Goal: Task Accomplishment & Management: Use online tool/utility

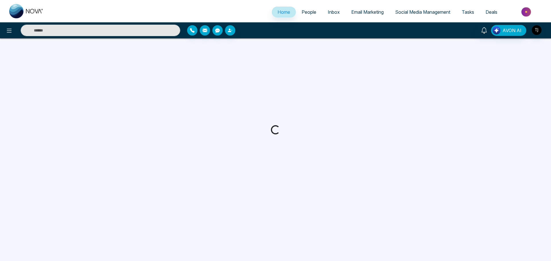
select select "*"
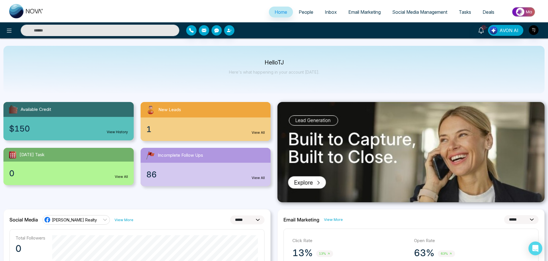
click at [419, 13] on span "Social Media Management" at bounding box center [419, 12] width 55 height 6
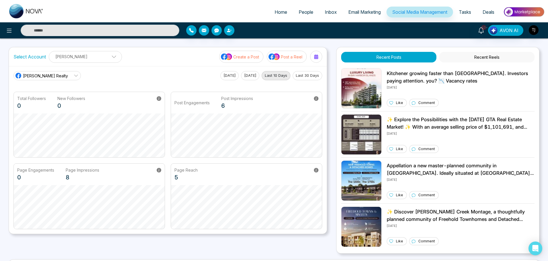
click at [68, 75] on link "[PERSON_NAME] Realty" at bounding box center [46, 75] width 67 height 9
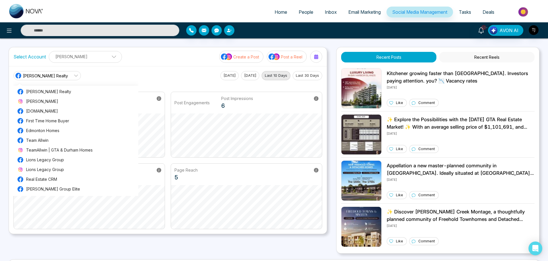
click at [133, 68] on div "[PERSON_NAME] Realty [PERSON_NAME] Realty [PERSON_NAME][DOMAIN_NAME] First Time…" at bounding box center [168, 150] width 318 height 168
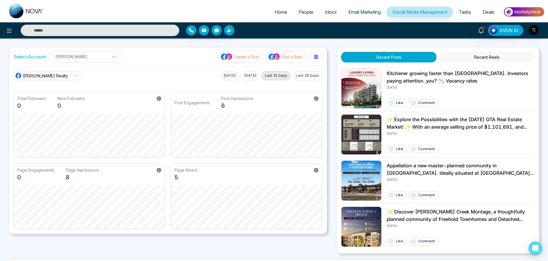
click at [239, 61] on button "Create a Post" at bounding box center [241, 57] width 44 height 12
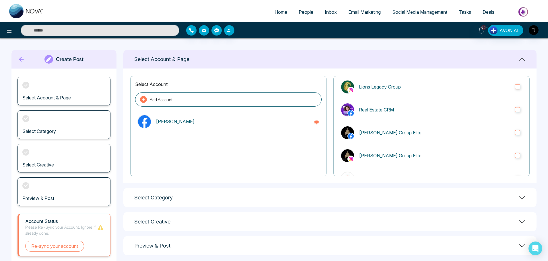
scroll to position [15, 0]
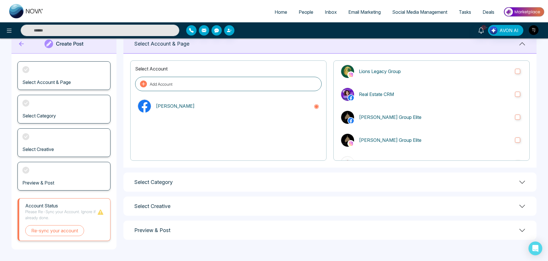
click at [517, 184] on div "Select Category" at bounding box center [329, 182] width 413 height 19
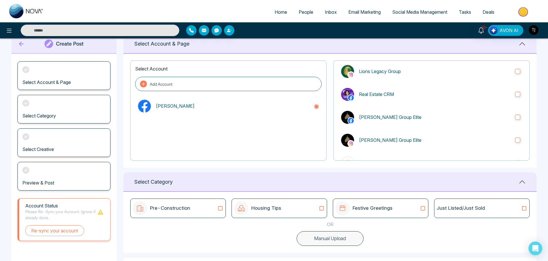
click at [517, 184] on div "Select Category" at bounding box center [329, 182] width 413 height 19
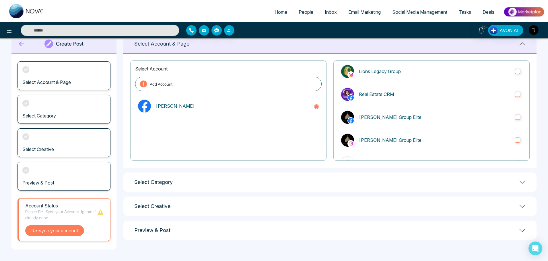
click at [51, 236] on button "Re-sync your account" at bounding box center [54, 230] width 59 height 11
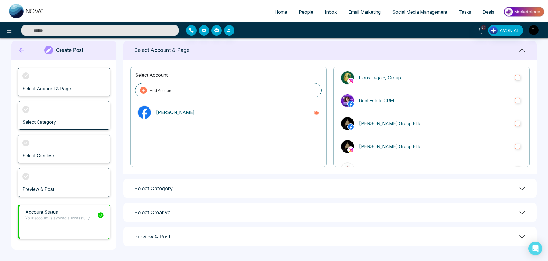
click at [72, 220] on p "Your account is synced successfully." at bounding box center [57, 218] width 65 height 6
click at [76, 83] on div "Select Account & Page" at bounding box center [63, 82] width 93 height 29
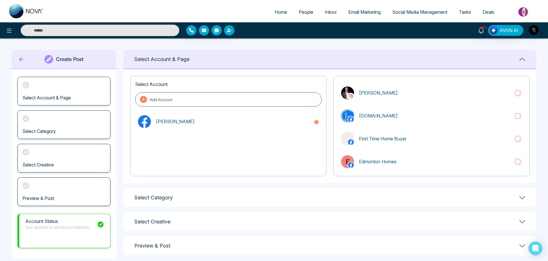
scroll to position [0, 0]
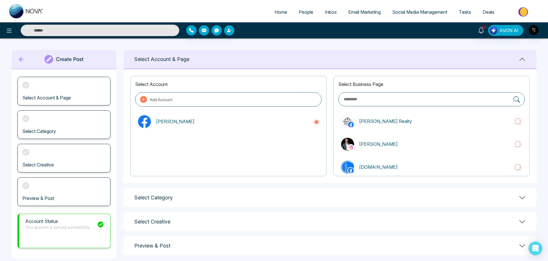
click at [479, 102] on input "text" at bounding box center [427, 99] width 168 height 7
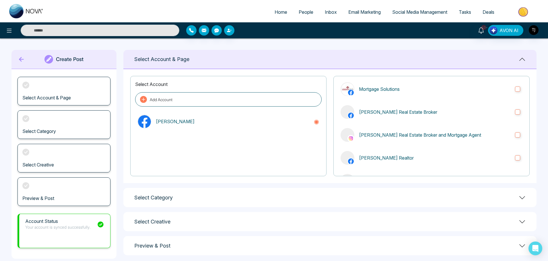
scroll to position [349, 0]
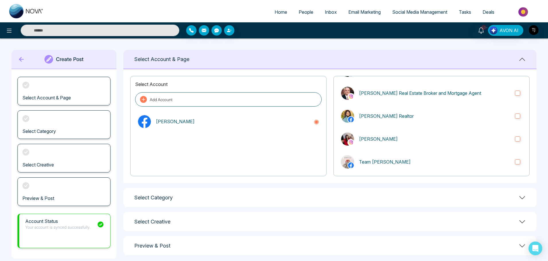
click at [122, 119] on main "Create Post Select Account & Page Select Category Select Creative Preview & Pos…" at bounding box center [274, 154] width 548 height 232
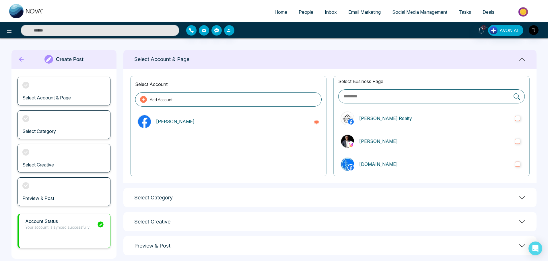
scroll to position [0, 0]
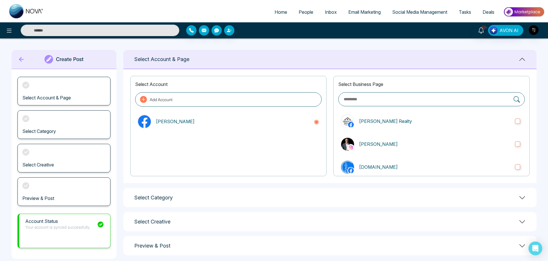
click at [430, 101] on input "text" at bounding box center [427, 99] width 168 height 7
click at [291, 179] on div "Select Account Add Account [PERSON_NAME] Select Business Page [PERSON_NAME] Rea…" at bounding box center [329, 126] width 413 height 114
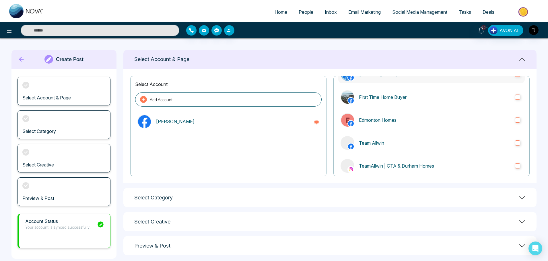
scroll to position [143, 0]
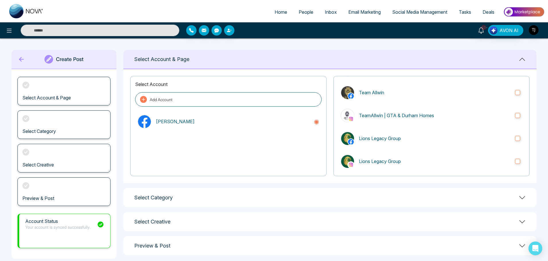
click at [516, 196] on div "Select Category" at bounding box center [329, 197] width 413 height 19
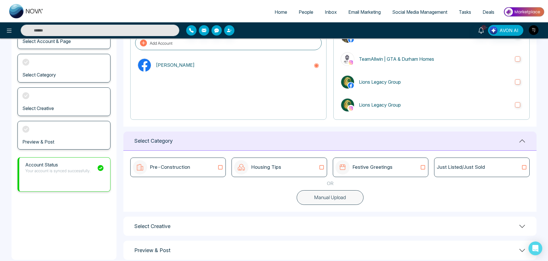
scroll to position [67, 0]
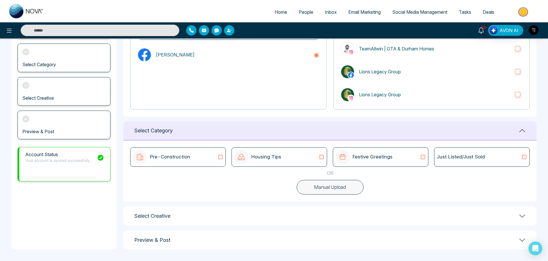
click at [521, 218] on icon at bounding box center [522, 216] width 7 height 7
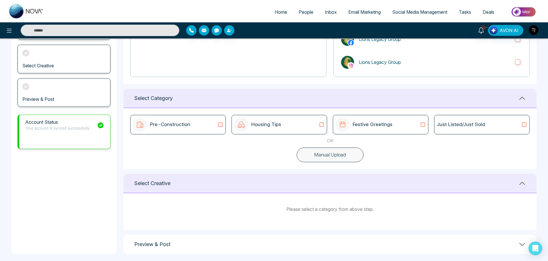
scroll to position [104, 0]
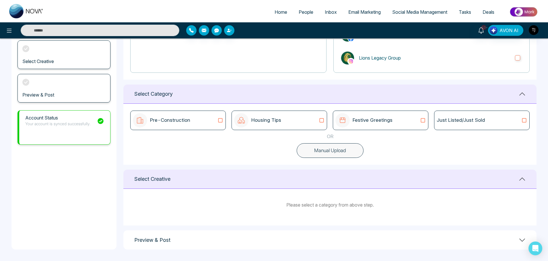
click at [397, 155] on div "Pre-Construction Housing Tips Festive Greetings Just Listed/Just Sold OR Manual…" at bounding box center [329, 134] width 413 height 61
click at [322, 152] on button "Manual Upload" at bounding box center [330, 150] width 67 height 15
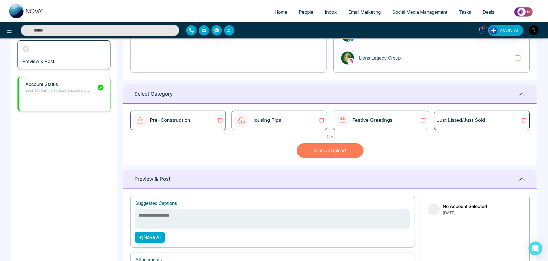
click at [396, 149] on div "Pre-Construction Housing Tips Festive Greetings Just Listed/Just Sold OR Manual…" at bounding box center [329, 134] width 413 height 61
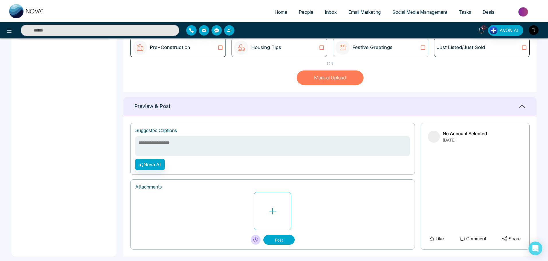
scroll to position [183, 0]
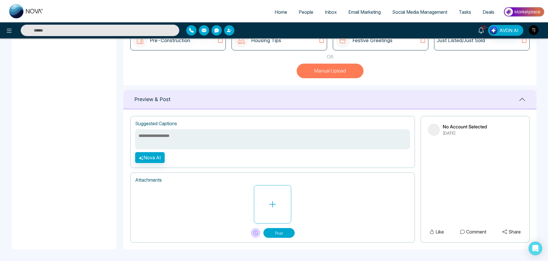
click at [522, 103] on icon at bounding box center [522, 99] width 7 height 7
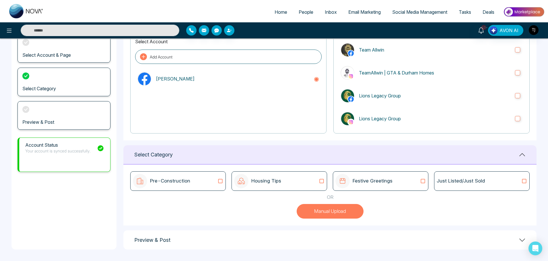
scroll to position [43, 0]
click at [520, 243] on icon at bounding box center [522, 240] width 7 height 7
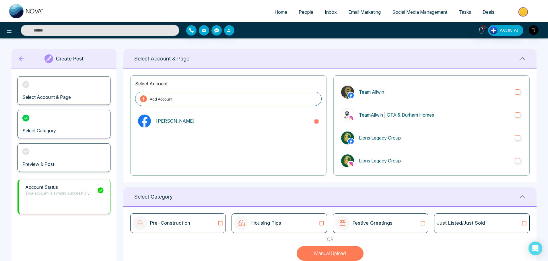
scroll to position [0, 0]
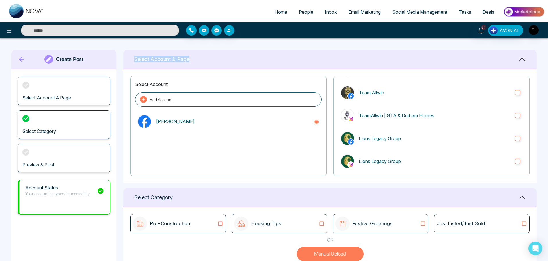
drag, startPoint x: 194, startPoint y: 61, endPoint x: 133, endPoint y: 62, distance: 60.8
click at [133, 62] on div "Select Account & Page" at bounding box center [329, 59] width 413 height 19
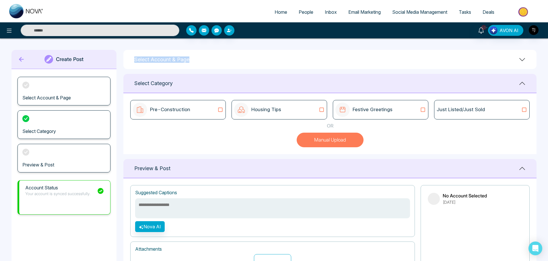
copy h1 "Select Account & Page"
drag, startPoint x: 57, startPoint y: 132, endPoint x: 12, endPoint y: 133, distance: 45.3
click at [12, 133] on div "Select Account & Page Select Category Preview & Post" at bounding box center [63, 124] width 105 height 111
copy h3 "Select Category"
drag, startPoint x: 59, startPoint y: 167, endPoint x: 18, endPoint y: 169, distance: 40.8
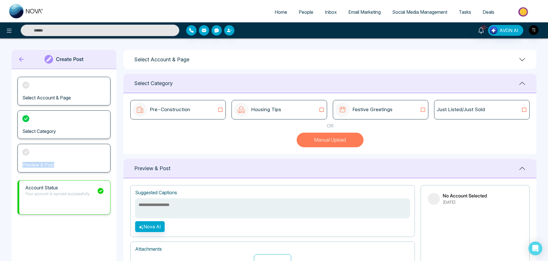
click at [18, 169] on div "Preview & Post" at bounding box center [63, 158] width 93 height 29
copy h3 "Preview & Post"
click at [183, 133] on div "Pre-Construction Housing Tips Festive Greetings Just Listed/Just Sold OR Manual…" at bounding box center [329, 123] width 413 height 61
click at [77, 94] on div "Select Account & Page" at bounding box center [63, 91] width 93 height 29
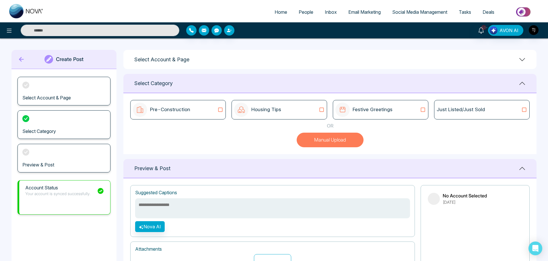
click at [272, 154] on div "Pre-Construction Housing Tips Festive Greetings Just Listed/Just Sold OR Manual…" at bounding box center [329, 123] width 413 height 61
click at [526, 85] on div "Select Category" at bounding box center [329, 83] width 413 height 19
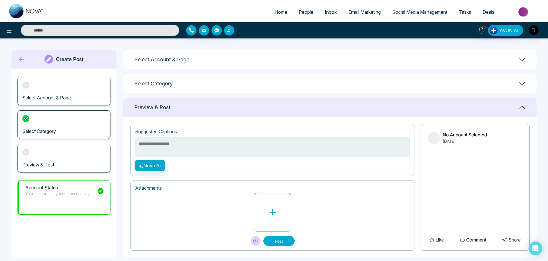
click at [521, 59] on icon at bounding box center [522, 59] width 7 height 7
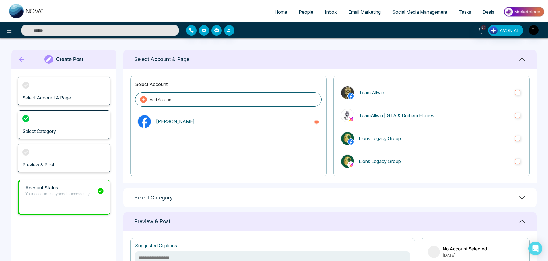
click at [143, 100] on icon at bounding box center [143, 99] width 7 height 7
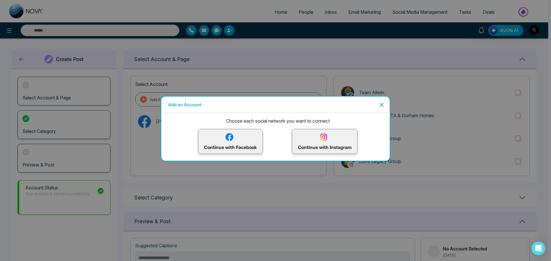
click at [382, 106] on icon "Close" at bounding box center [381, 105] width 7 height 7
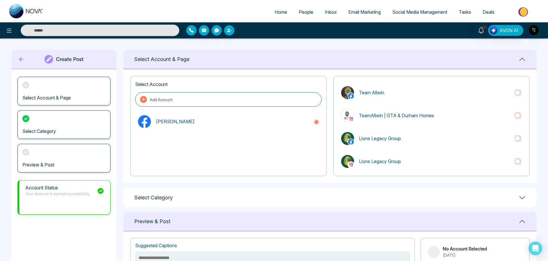
click at [143, 102] on icon at bounding box center [143, 99] width 7 height 7
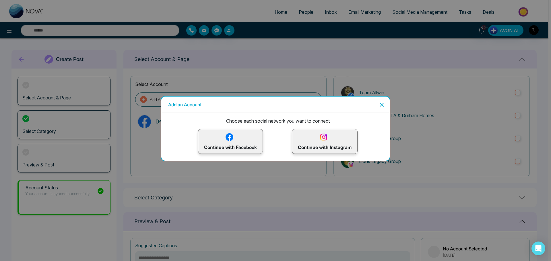
click at [383, 103] on icon "Close" at bounding box center [381, 105] width 7 height 7
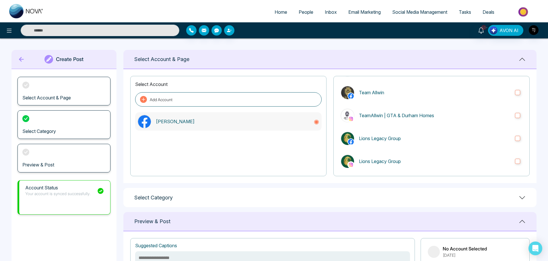
click at [317, 122] on circle at bounding box center [316, 121] width 3 height 3
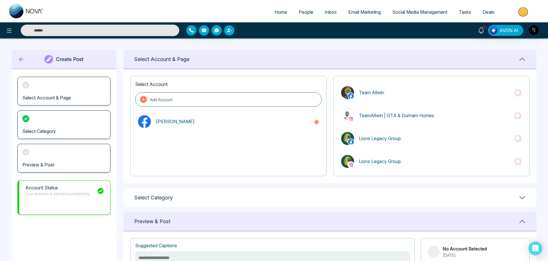
click at [316, 143] on div at bounding box center [228, 153] width 186 height 36
click at [310, 121] on div "[PERSON_NAME]" at bounding box center [228, 121] width 186 height 18
click at [514, 90] on label "Team Allwin" at bounding box center [431, 92] width 186 height 18
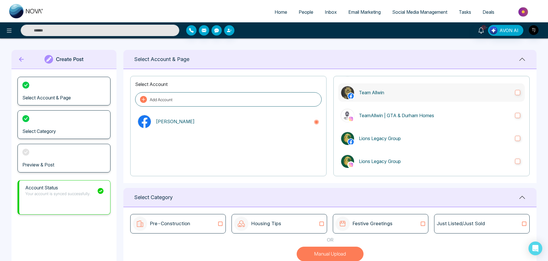
click at [514, 90] on label "Team Allwin" at bounding box center [431, 92] width 186 height 18
click at [142, 98] on icon at bounding box center [143, 99] width 7 height 7
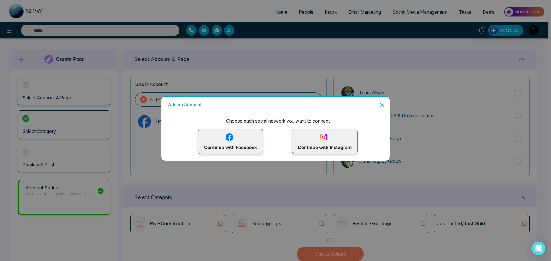
click at [229, 148] on p "Continue with Facebook" at bounding box center [230, 141] width 53 height 19
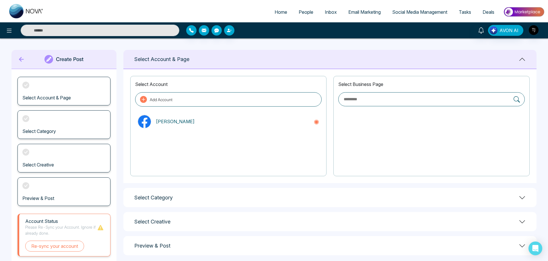
click at [246, 119] on p "[PERSON_NAME]" at bounding box center [232, 121] width 153 height 7
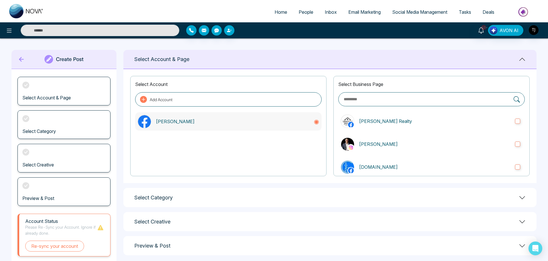
click at [246, 118] on p "[PERSON_NAME]" at bounding box center [232, 121] width 153 height 7
click at [242, 121] on p "[PERSON_NAME]" at bounding box center [232, 121] width 153 height 7
click at [519, 122] on label "[PERSON_NAME] Realty" at bounding box center [431, 121] width 186 height 18
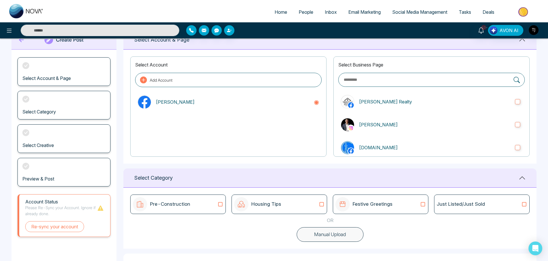
scroll to position [67, 0]
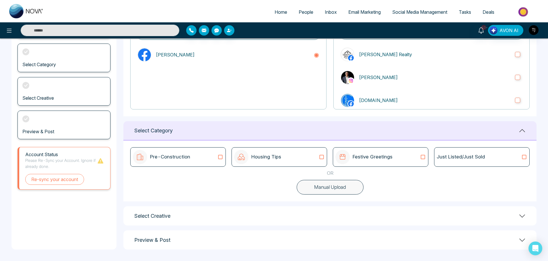
click at [212, 158] on div "Pre-Construction" at bounding box center [178, 157] width 90 height 14
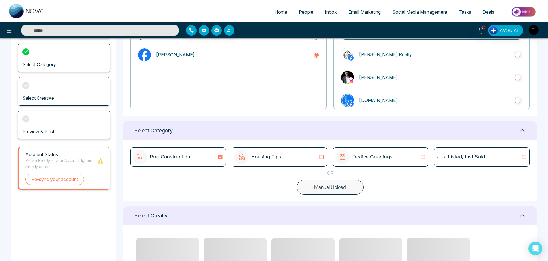
click at [317, 159] on div "Housing Tips" at bounding box center [279, 157] width 90 height 14
click at [213, 158] on div "Pre-Construction" at bounding box center [178, 157] width 90 height 14
click at [317, 152] on div "Housing Tips" at bounding box center [279, 157] width 90 height 14
click at [425, 156] on icon at bounding box center [423, 157] width 4 height 4
click at [511, 155] on div "Just Listed/Just Sold" at bounding box center [482, 156] width 90 height 7
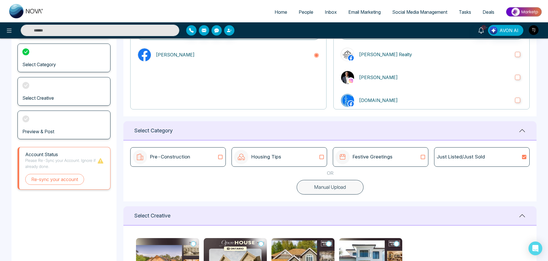
click at [233, 190] on div "Pre-Construction Housing Tips Festive Greetings Just Listed/Just Sold OR Manual…" at bounding box center [329, 171] width 413 height 61
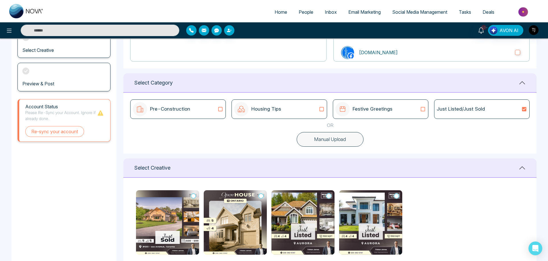
scroll to position [116, 0]
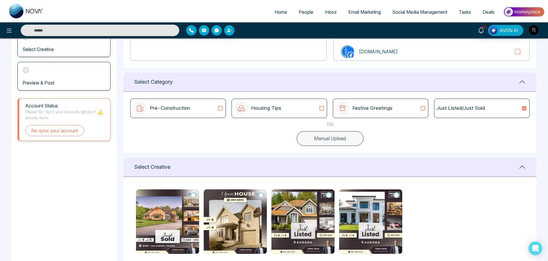
click at [215, 110] on div "Pre-Construction" at bounding box center [178, 108] width 90 height 14
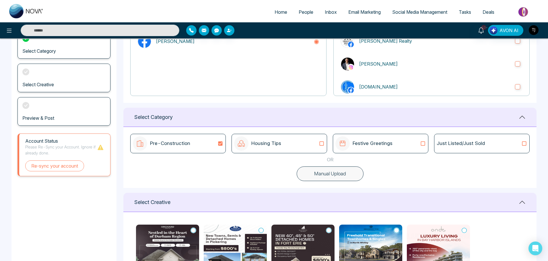
scroll to position [67, 0]
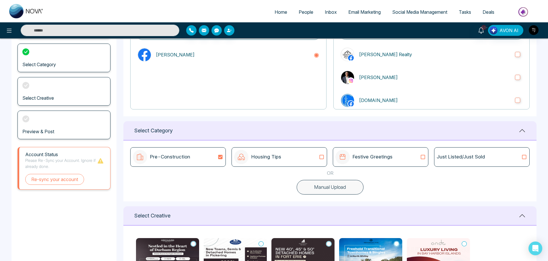
click at [26, 127] on div "Preview & Post" at bounding box center [63, 125] width 93 height 29
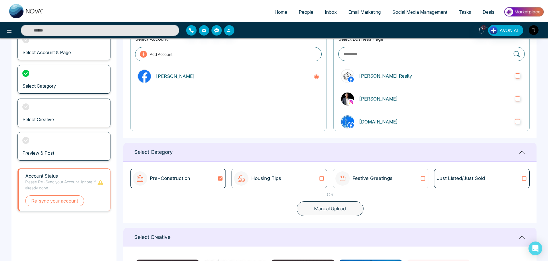
scroll to position [29, 0]
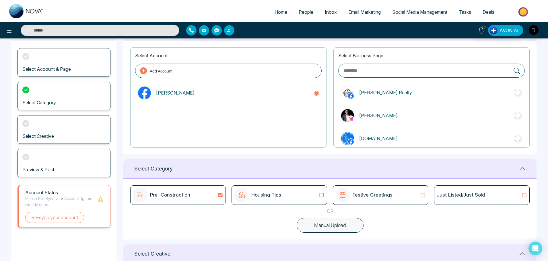
click at [322, 197] on icon at bounding box center [322, 195] width 4 height 4
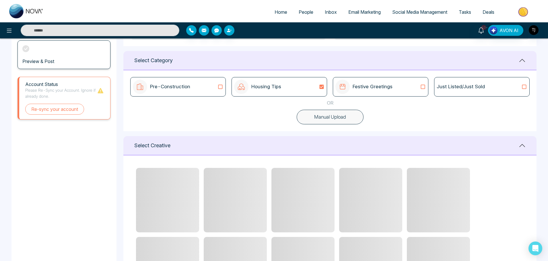
scroll to position [143, 0]
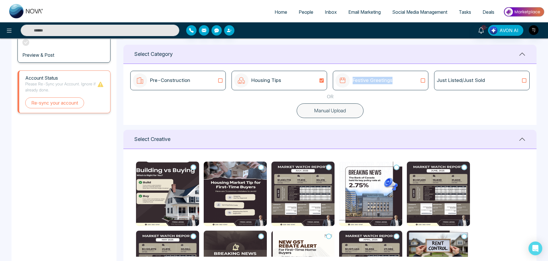
drag, startPoint x: 402, startPoint y: 77, endPoint x: 351, endPoint y: 83, distance: 50.8
click at [351, 83] on div "Festive Greetings" at bounding box center [380, 80] width 90 height 14
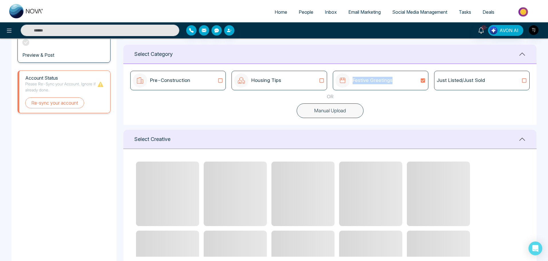
copy p "Festive Greetings"
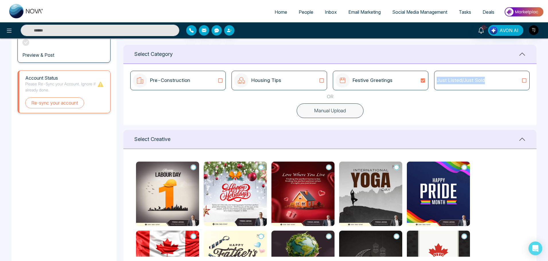
drag, startPoint x: 490, startPoint y: 84, endPoint x: 433, endPoint y: 88, distance: 57.2
click at [433, 88] on div "Pre-Construction Housing Tips Festive Greetings Just Listed/Just Sold" at bounding box center [329, 81] width 399 height 20
copy p "Just Listed/Just Sold"
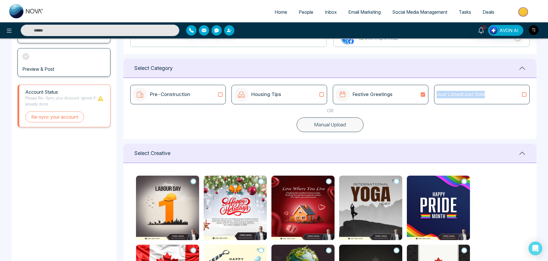
scroll to position [124, 0]
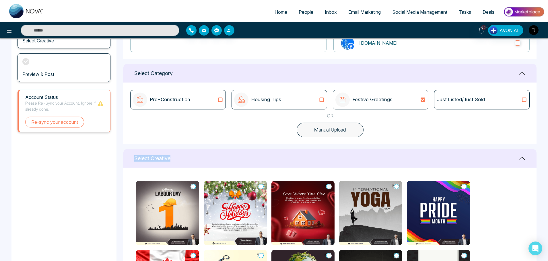
drag, startPoint x: 179, startPoint y: 157, endPoint x: 131, endPoint y: 161, distance: 48.0
click at [131, 161] on div "Select Creative" at bounding box center [329, 158] width 413 height 19
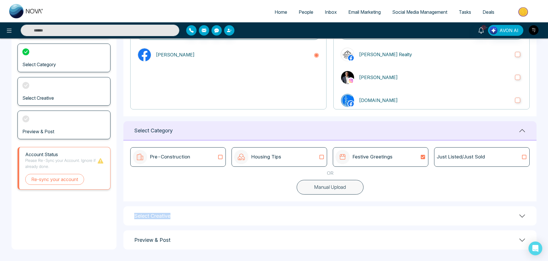
scroll to position [67, 0]
copy h1 "Select Creative"
click at [516, 214] on div "Select Creative" at bounding box center [329, 216] width 413 height 19
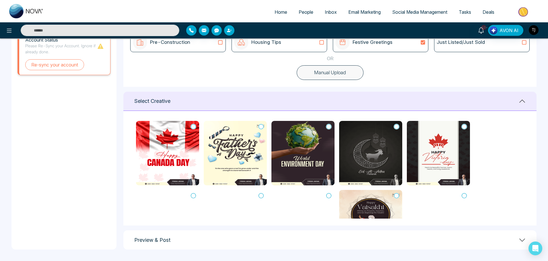
scroll to position [73, 0]
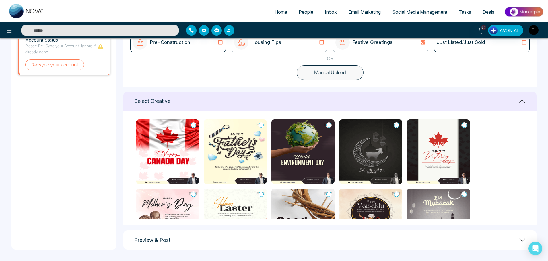
click at [524, 242] on icon at bounding box center [522, 240] width 7 height 7
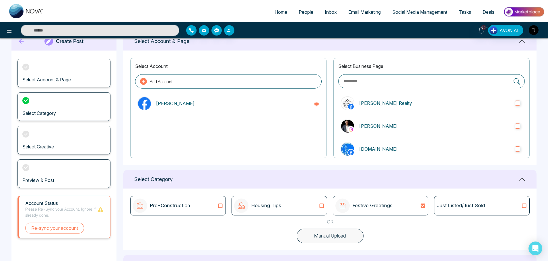
scroll to position [0, 0]
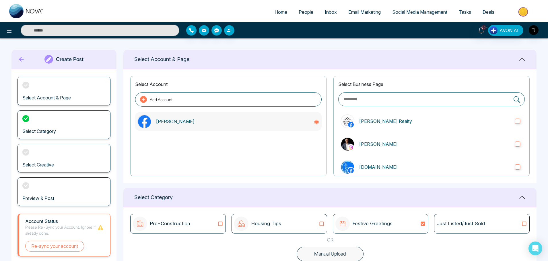
click at [266, 128] on div "[PERSON_NAME]" at bounding box center [228, 121] width 186 height 18
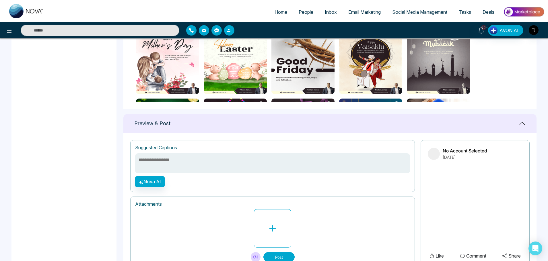
scroll to position [322, 0]
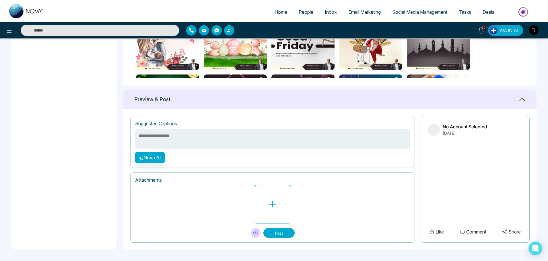
click at [165, 99] on h1 "Preview & Post" at bounding box center [152, 99] width 36 height 6
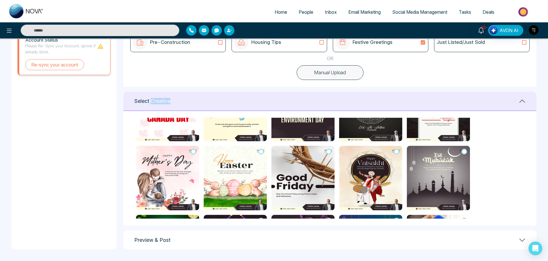
click at [165, 99] on h1 "Select Creative" at bounding box center [152, 101] width 36 height 6
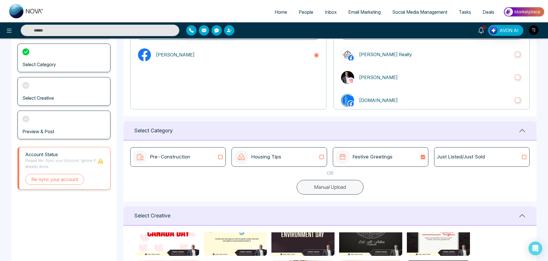
click at [165, 99] on div at bounding box center [228, 87] width 186 height 36
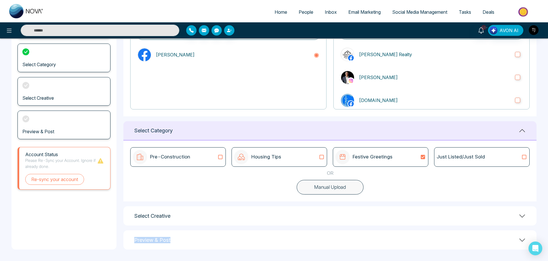
drag, startPoint x: 174, startPoint y: 242, endPoint x: 131, endPoint y: 243, distance: 43.3
click at [131, 243] on div "Preview & Post" at bounding box center [329, 240] width 413 height 19
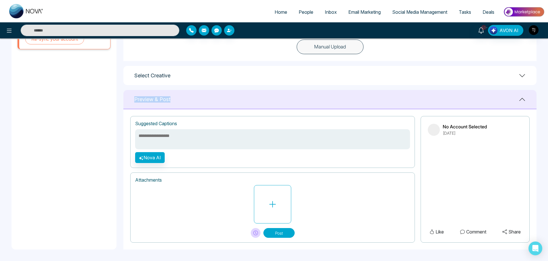
copy h1 "Preview & Post"
click at [80, 144] on div "Create Post Select Account & Page Select Category Select Creative Preview & Pos…" at bounding box center [63, 46] width 105 height 407
